Goal: Information Seeking & Learning: Check status

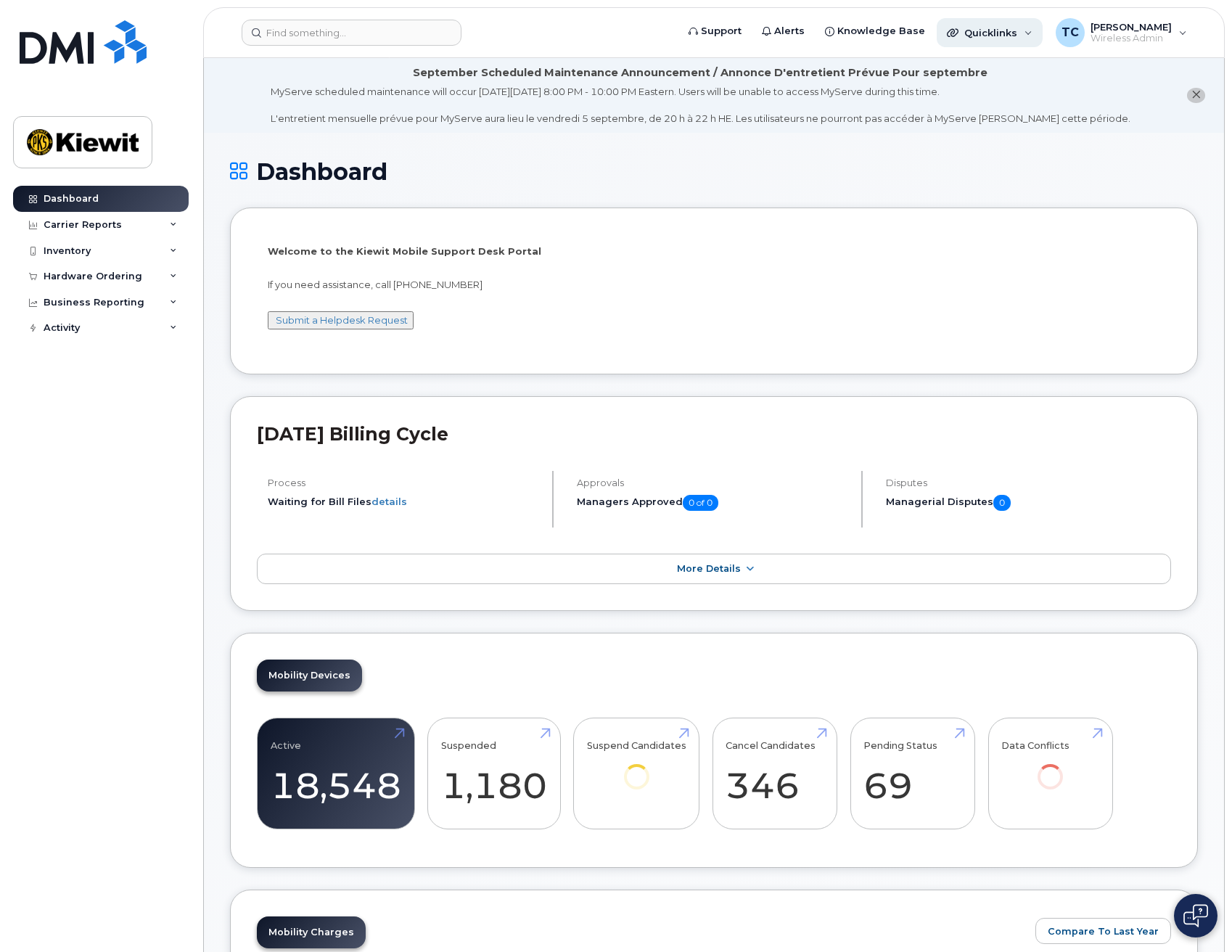
click at [1037, 36] on div "Quicklinks" at bounding box center [989, 33] width 106 height 29
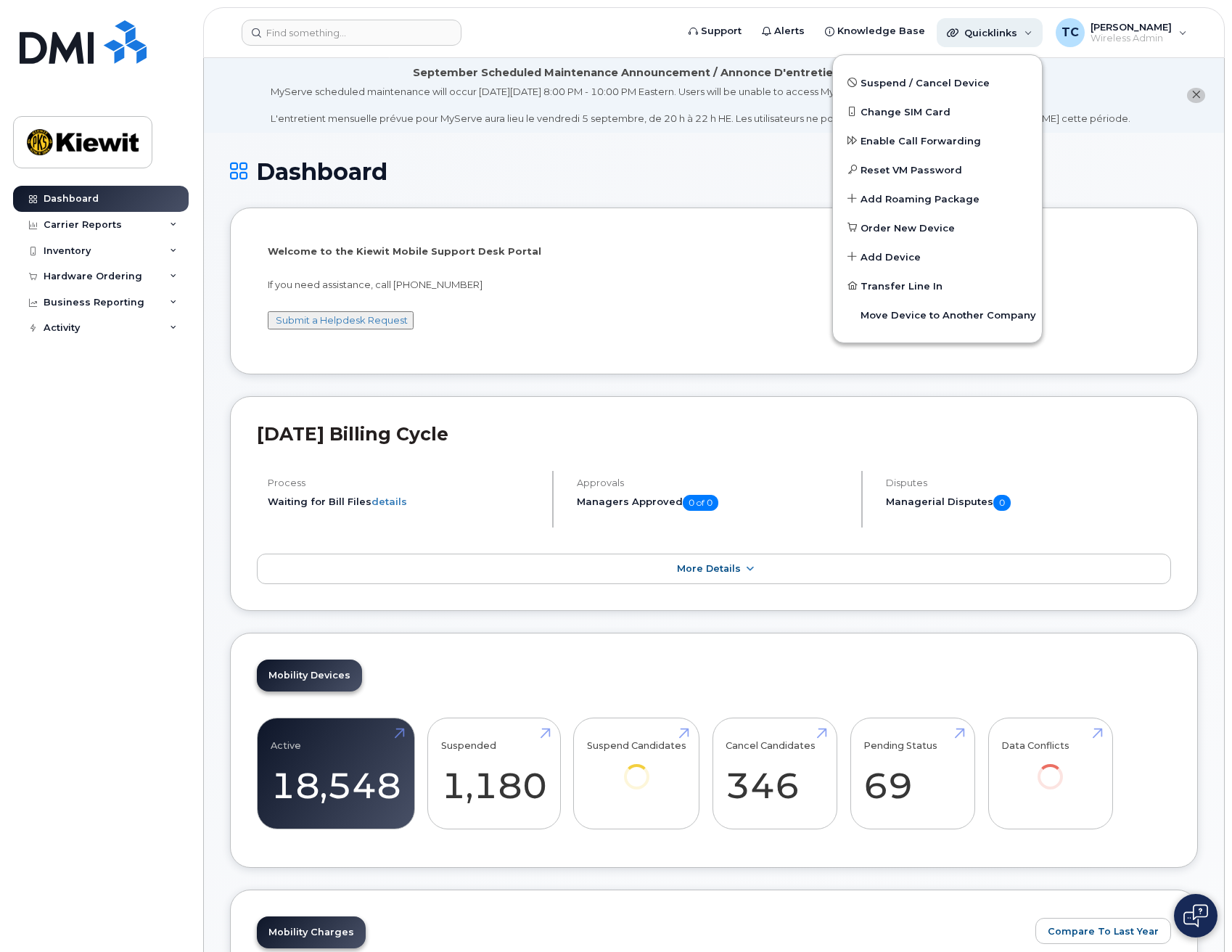
click at [1037, 36] on div "Quicklinks" at bounding box center [989, 33] width 106 height 29
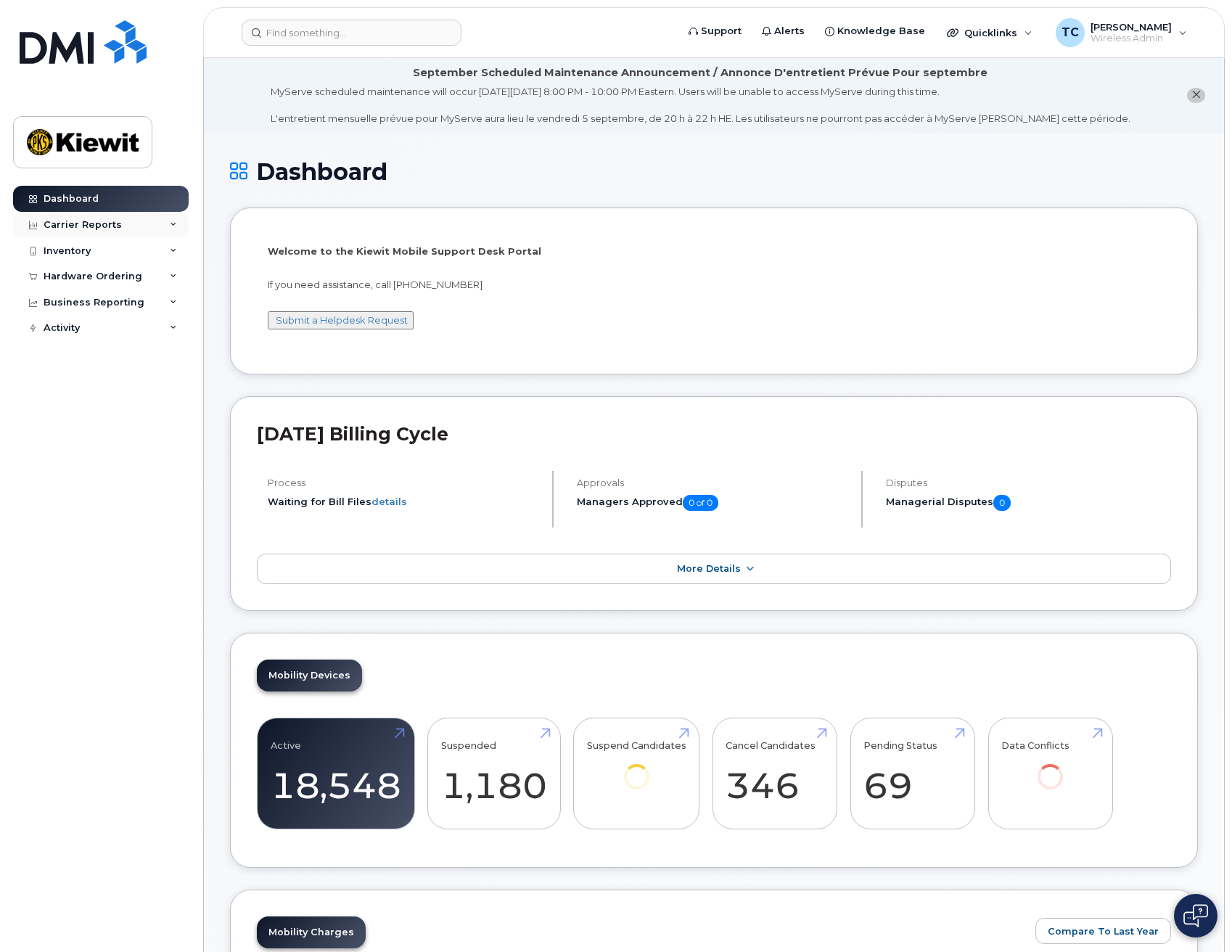
click at [105, 227] on div "Carrier Reports" at bounding box center [83, 225] width 78 height 12
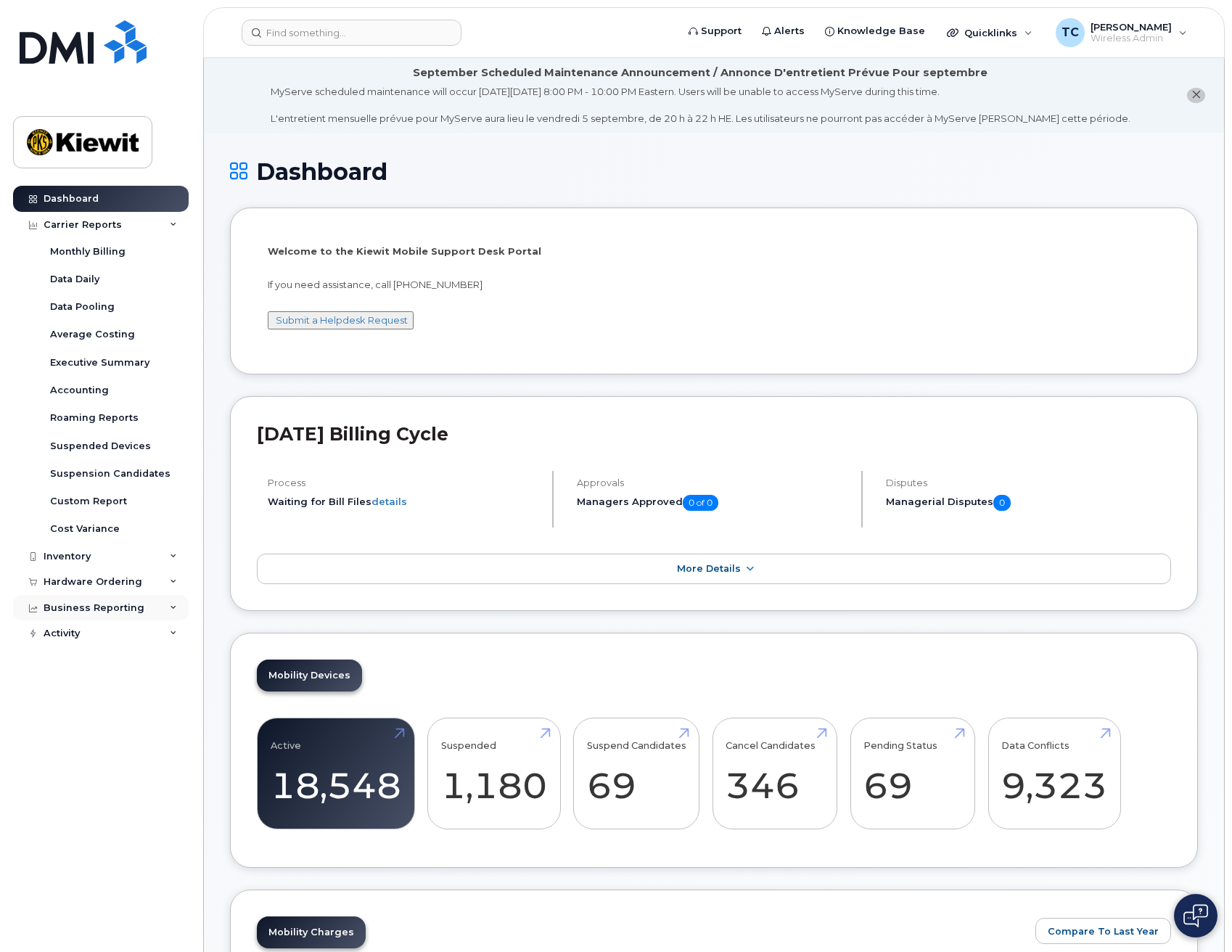
click at [80, 612] on div "Business Reporting" at bounding box center [94, 608] width 101 height 12
click at [78, 637] on div "Managerial Reports" at bounding box center [99, 634] width 99 height 13
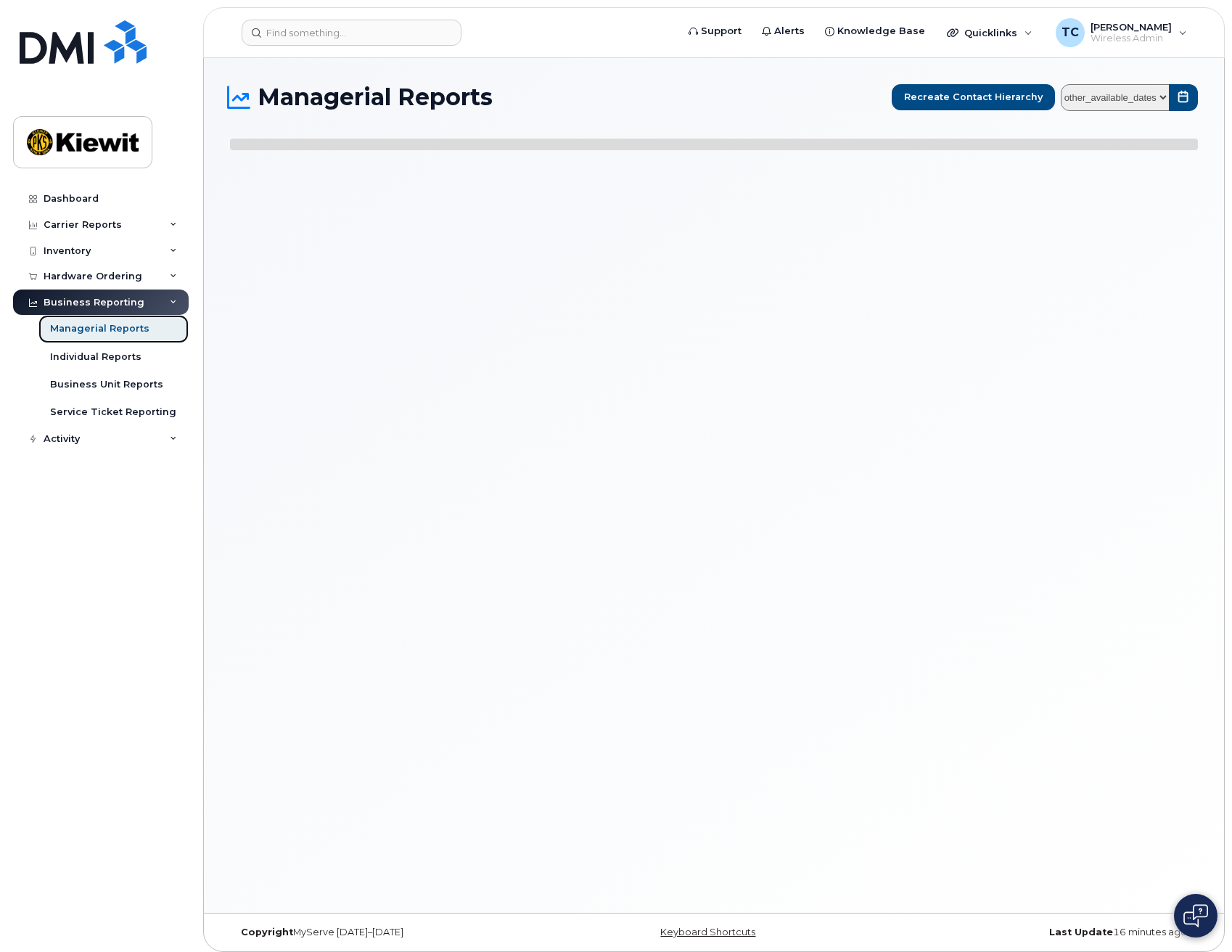
select select
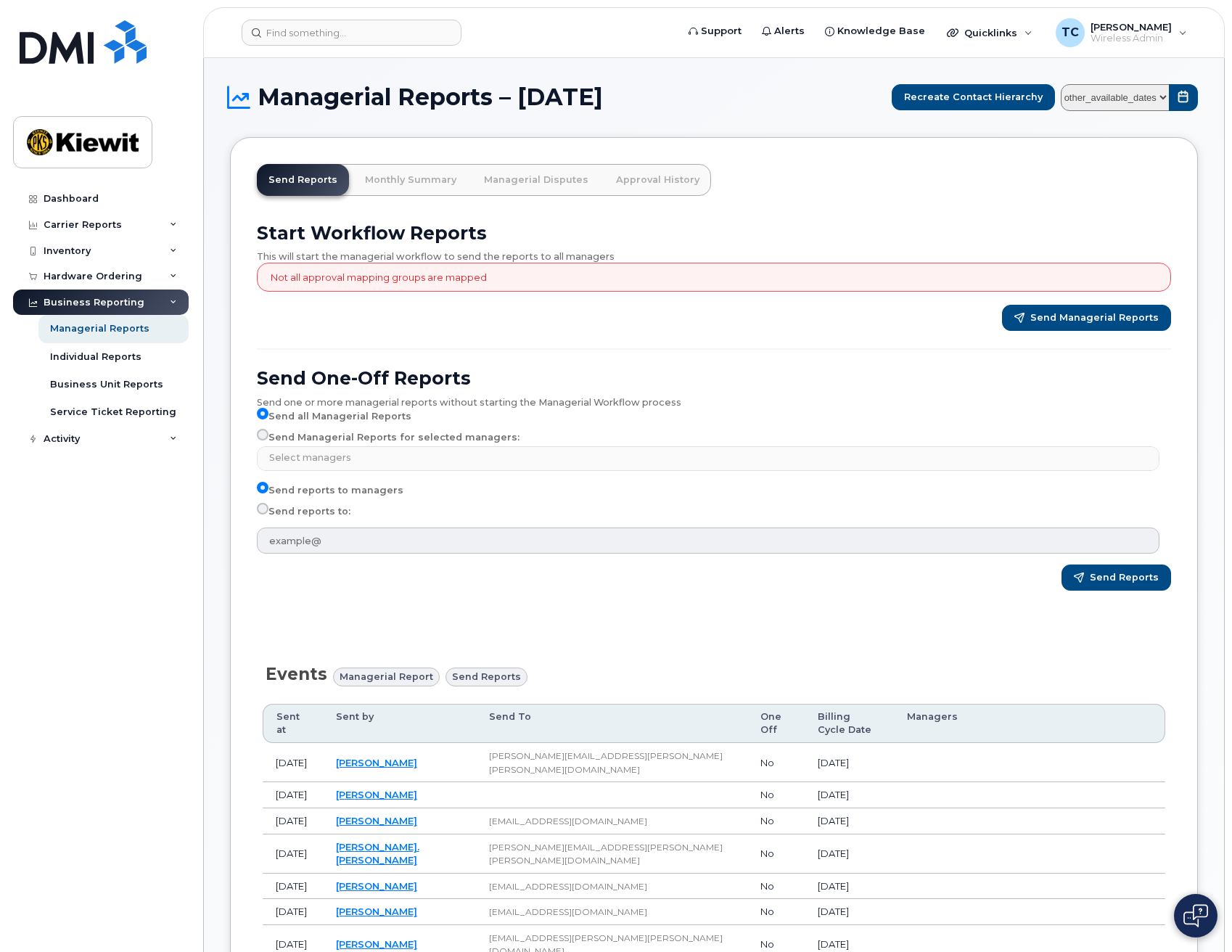
click at [324, 274] on p "Not all approval mapping groups are mapped" at bounding box center [379, 277] width 217 height 14
click at [316, 188] on link "Send Reports" at bounding box center [303, 180] width 92 height 32
click at [433, 171] on link "Monthly Summary" at bounding box center [410, 180] width 115 height 32
click at [117, 386] on div "Business Unit Reports" at bounding box center [106, 385] width 113 height 13
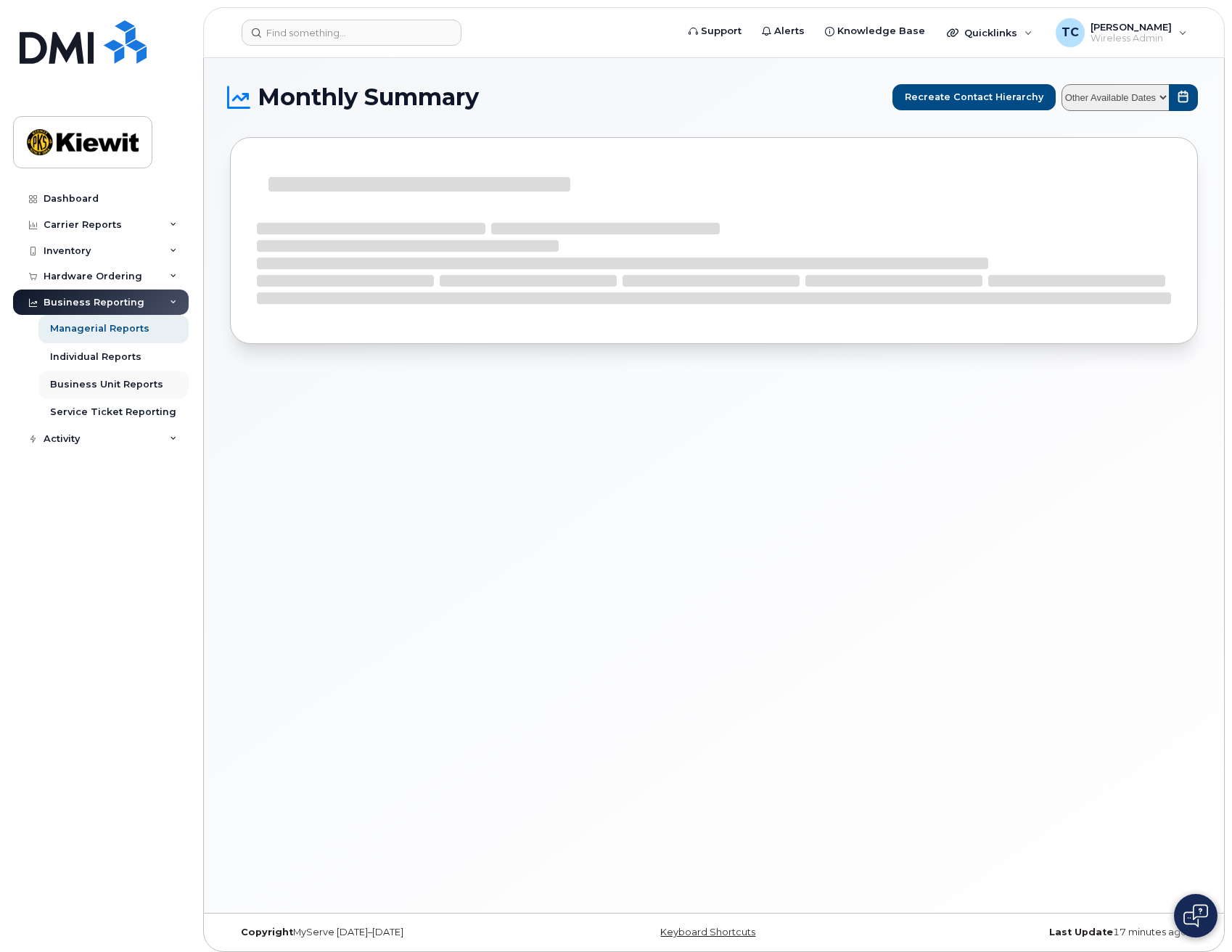
select select
